Goal: Task Accomplishment & Management: Complete application form

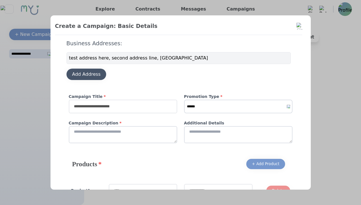
click at [95, 72] on div "Add Address" at bounding box center [86, 74] width 29 height 7
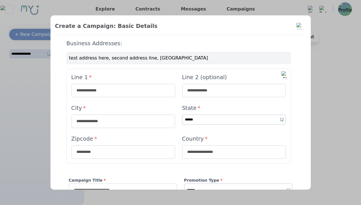
click at [283, 74] on img at bounding box center [284, 74] width 7 height 7
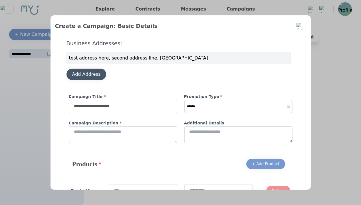
click at [86, 77] on div "Add Address" at bounding box center [86, 74] width 29 height 7
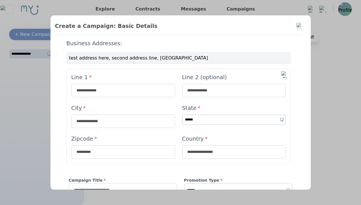
click at [282, 73] on img at bounding box center [284, 74] width 7 height 7
click at [282, 75] on img at bounding box center [284, 74] width 7 height 7
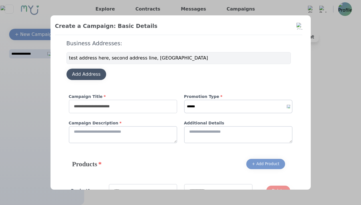
click at [89, 75] on div "Add Address" at bounding box center [86, 74] width 29 height 7
click at [84, 74] on div "Add Address" at bounding box center [86, 74] width 29 height 7
